Goal: Find contact information: Find contact information

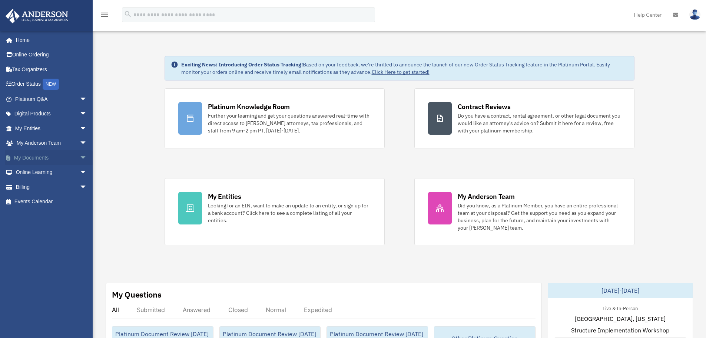
click at [80, 159] on span "arrow_drop_down" at bounding box center [87, 157] width 15 height 15
click at [35, 171] on link "Box" at bounding box center [54, 172] width 88 height 15
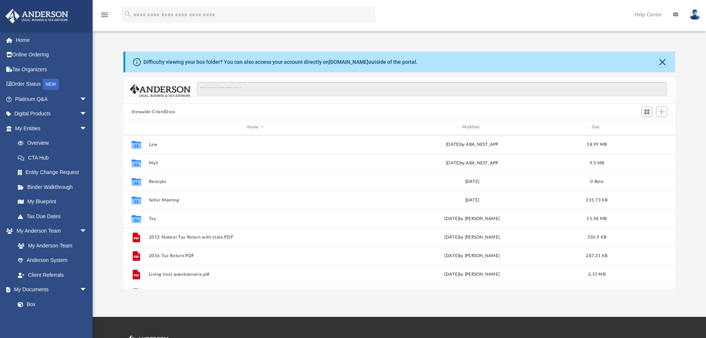
scroll to position [69, 0]
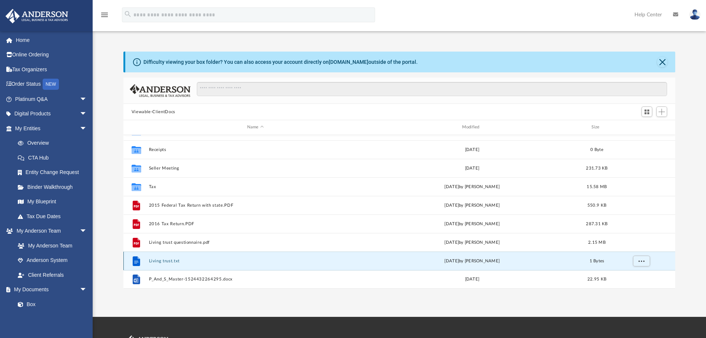
click at [157, 260] on button "Living trust.txt" at bounding box center [256, 260] width 214 height 5
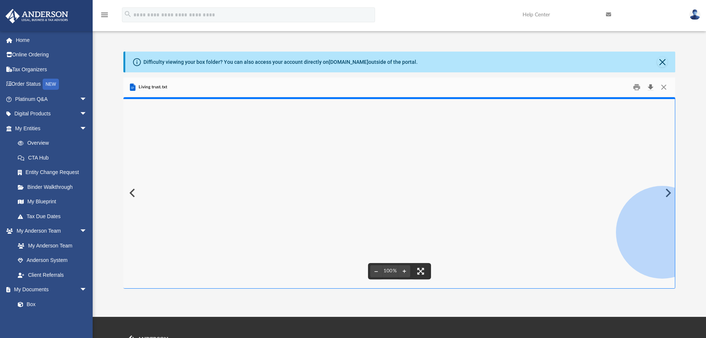
click at [650, 86] on button "Download" at bounding box center [650, 87] width 13 height 11
click at [37, 247] on link "My Anderson Team" at bounding box center [54, 245] width 88 height 15
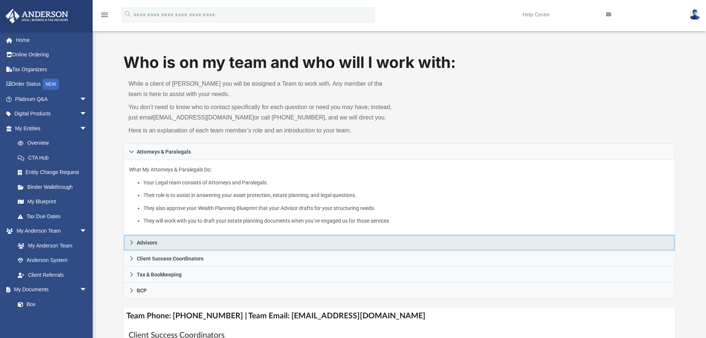
click at [147, 243] on span "Advisors" at bounding box center [147, 242] width 20 height 5
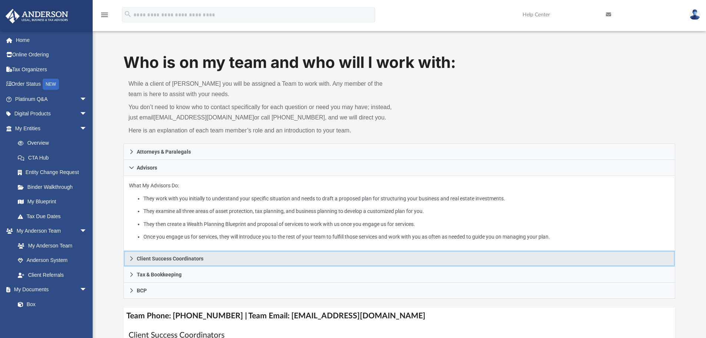
click at [148, 259] on span "Client Success Coordinators" at bounding box center [170, 258] width 67 height 5
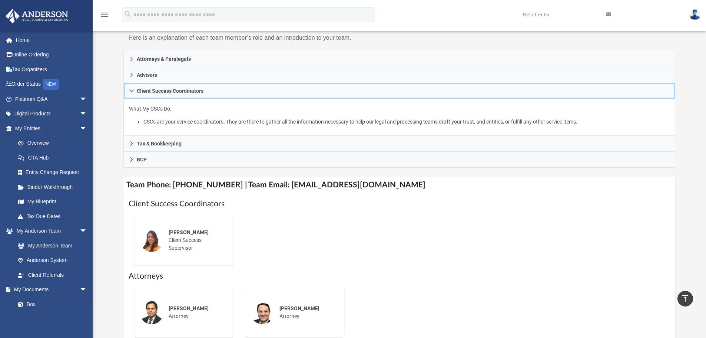
scroll to position [74, 0]
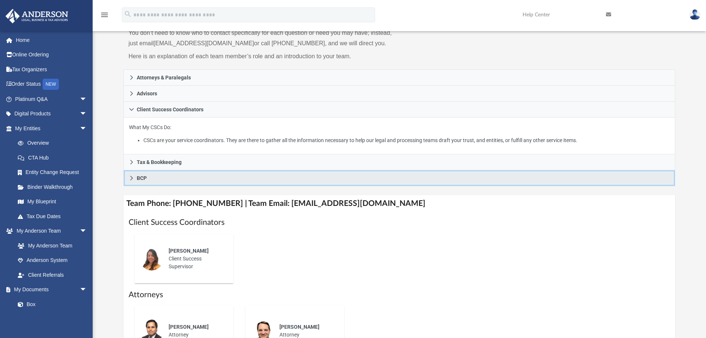
click at [149, 176] on link "BCP" at bounding box center [399, 178] width 552 height 16
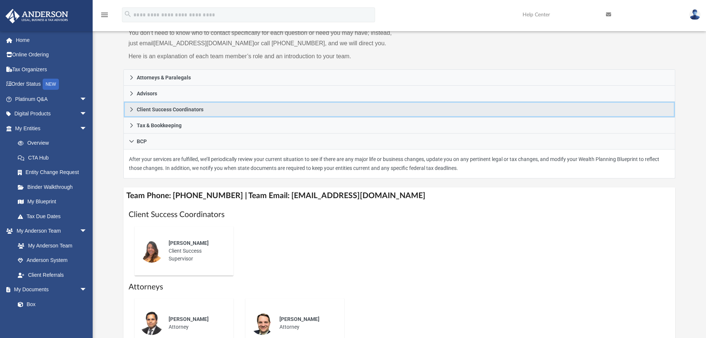
click at [159, 112] on span "Client Success Coordinators" at bounding box center [170, 109] width 67 height 5
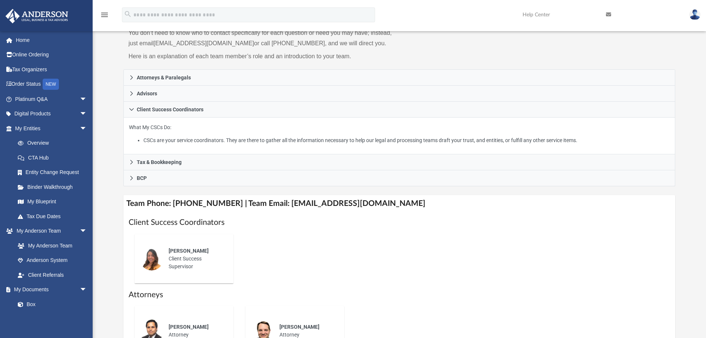
click at [175, 249] on span "Alex Gomez" at bounding box center [189, 251] width 40 height 6
click at [153, 260] on img at bounding box center [152, 259] width 24 height 24
click at [271, 204] on h4 "Team Phone: (725) 208-3141 | Team Email: myteam@andersonadvisors.com" at bounding box center [399, 203] width 552 height 17
drag, startPoint x: 274, startPoint y: 204, endPoint x: 388, endPoint y: 206, distance: 113.5
click at [388, 206] on h4 "Team Phone: (725) 208-3141 | Team Email: myteam@andersonadvisors.com" at bounding box center [399, 203] width 552 height 17
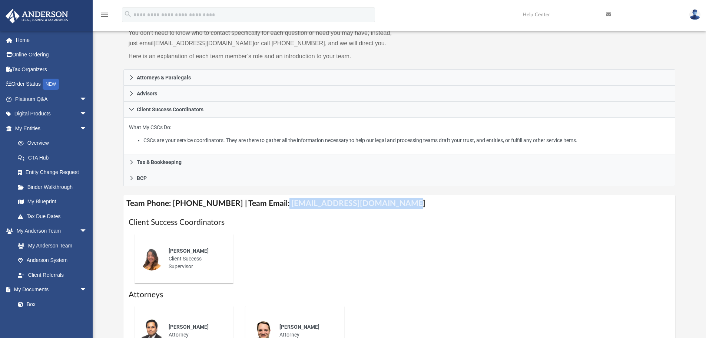
copy h4 "myteam@andersonadvisors.com"
click at [31, 303] on link "Box" at bounding box center [54, 304] width 88 height 15
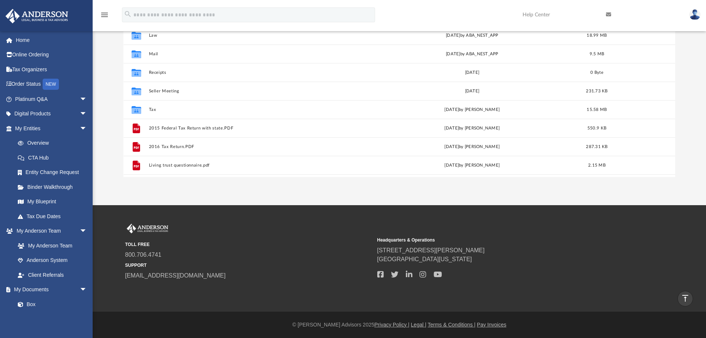
scroll to position [69, 0]
